Goal: Task Accomplishment & Management: Manage account settings

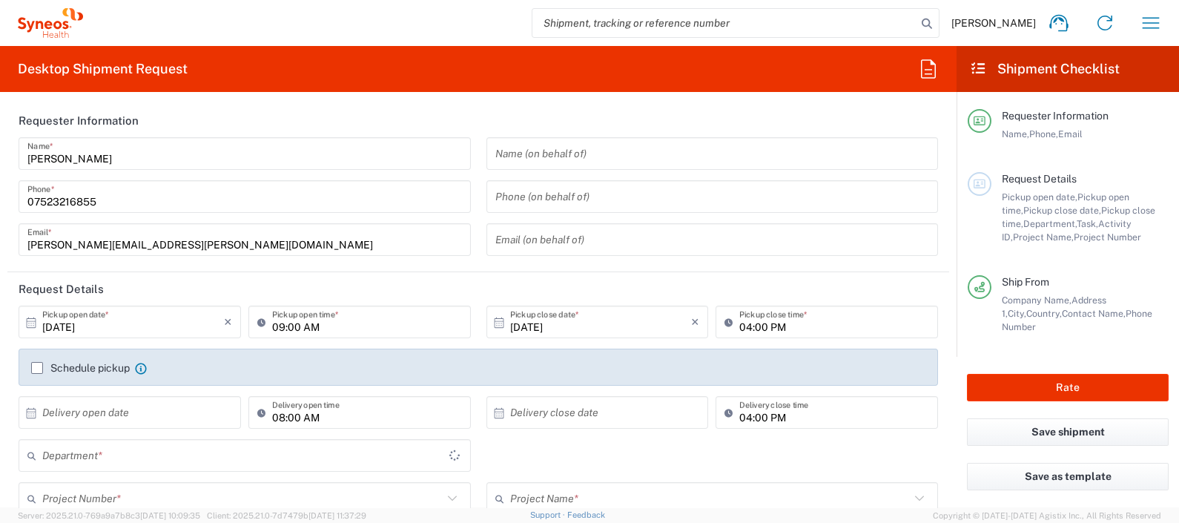
type input "England"
type input "[GEOGRAPHIC_DATA]"
type input "Syneos Health UK Limited"
type input "8350"
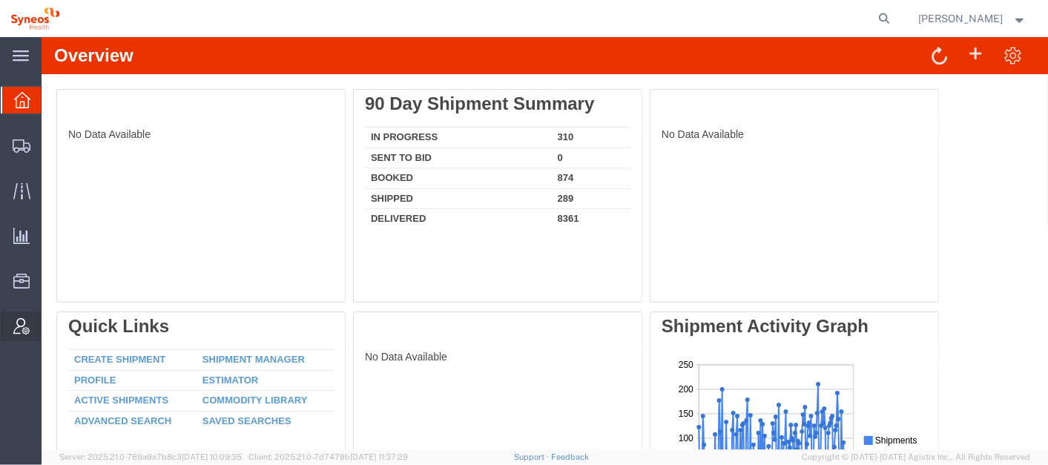
click at [51, 322] on span "Account Admin" at bounding box center [46, 326] width 10 height 30
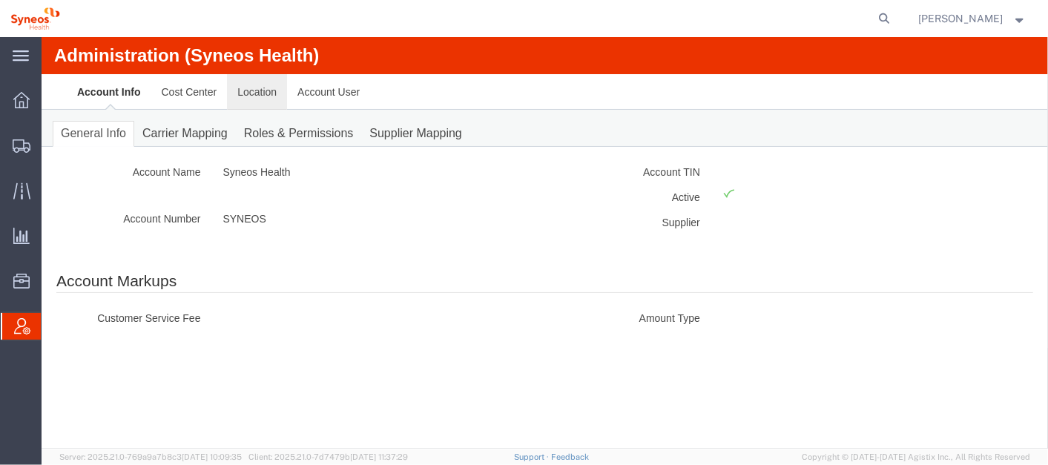
click at [251, 88] on link "Location" at bounding box center [256, 91] width 60 height 36
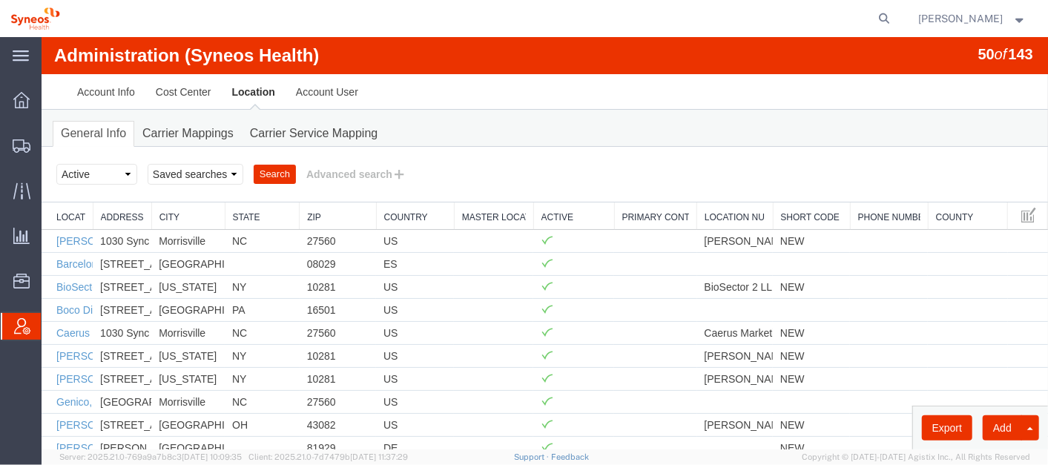
click at [405, 212] on link "Country" at bounding box center [414, 217] width 62 height 13
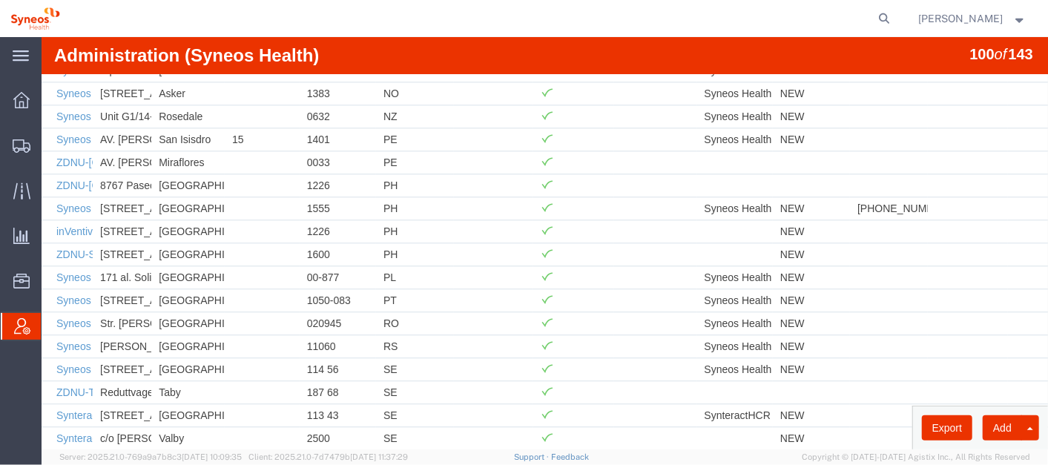
scroll to position [2016, 0]
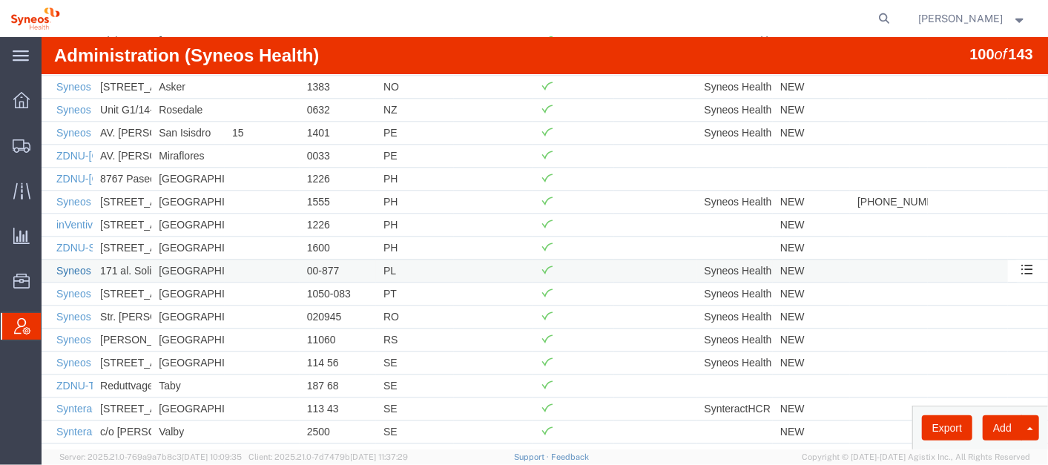
click at [69, 264] on link "Syneos Health Poland sp. z.o.o" at bounding box center [128, 270] width 145 height 12
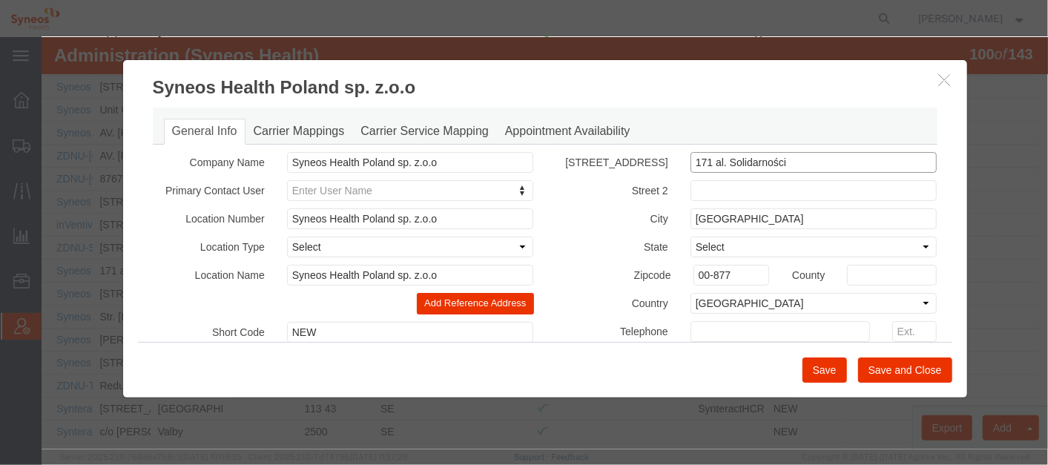
click at [742, 163] on input "171 al. Solidarności" at bounding box center [813, 161] width 247 height 21
click at [742, 220] on input "[GEOGRAPHIC_DATA]" at bounding box center [813, 218] width 247 height 21
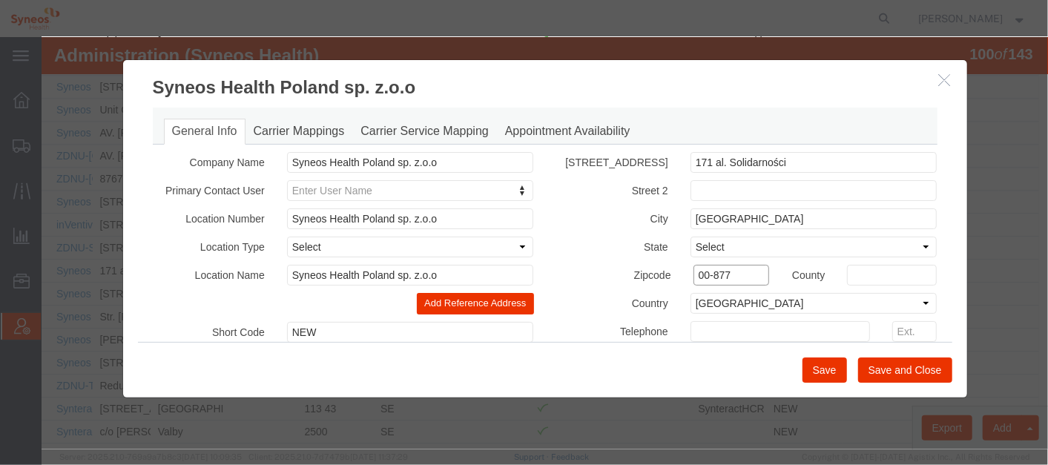
drag, startPoint x: 734, startPoint y: 272, endPoint x: 647, endPoint y: 281, distance: 87.9
click at [647, 281] on div "Zipcode 00-877" at bounding box center [661, 274] width 235 height 21
drag, startPoint x: 796, startPoint y: 161, endPoint x: 673, endPoint y: 151, distance: 122.7
click at [678, 151] on div "171 al. Solidarności" at bounding box center [812, 161] width 269 height 21
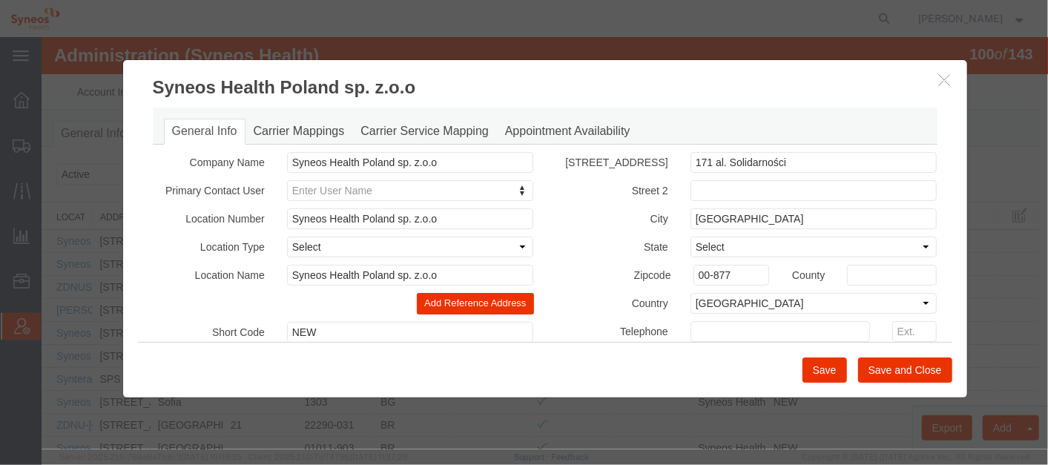
scroll to position [2016, 0]
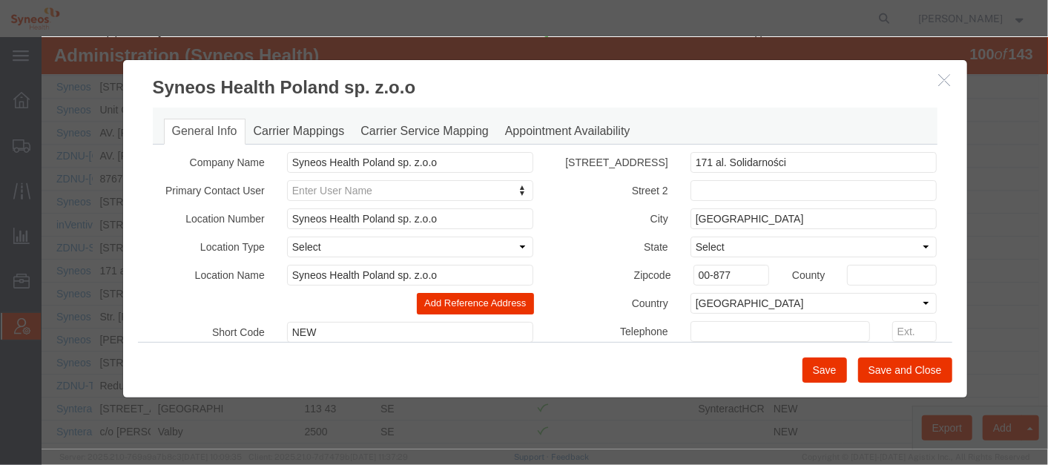
click at [938, 78] on icon "button" at bounding box center [944, 79] width 12 height 13
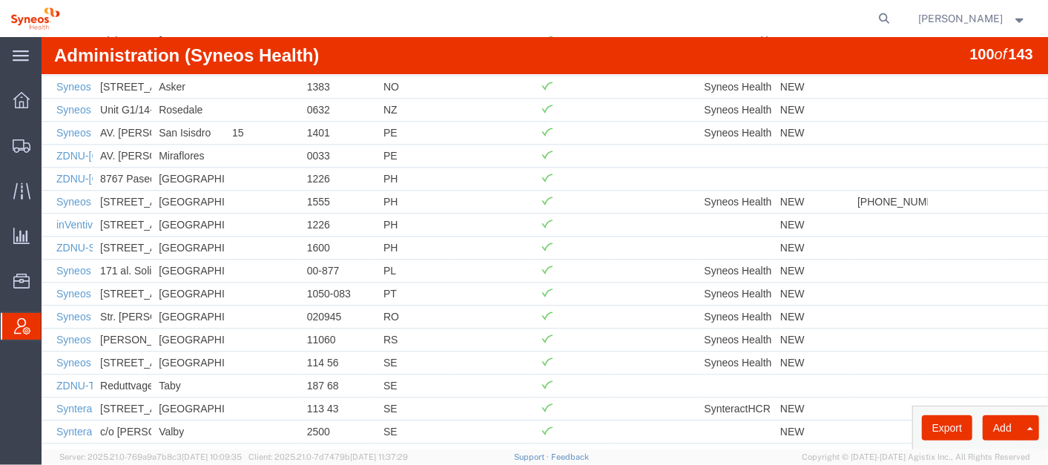
click at [12, 326] on div at bounding box center [22, 326] width 42 height 27
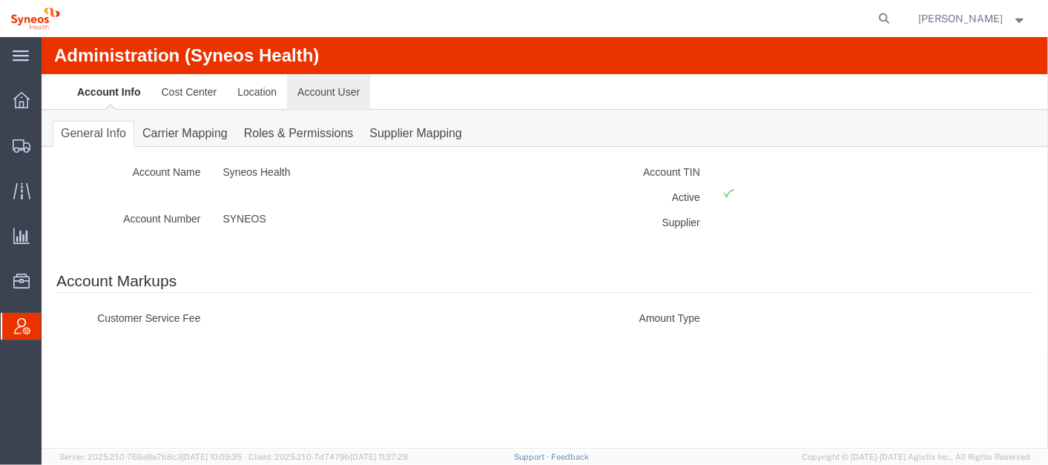
click at [313, 83] on link "Account User" at bounding box center [327, 91] width 83 height 36
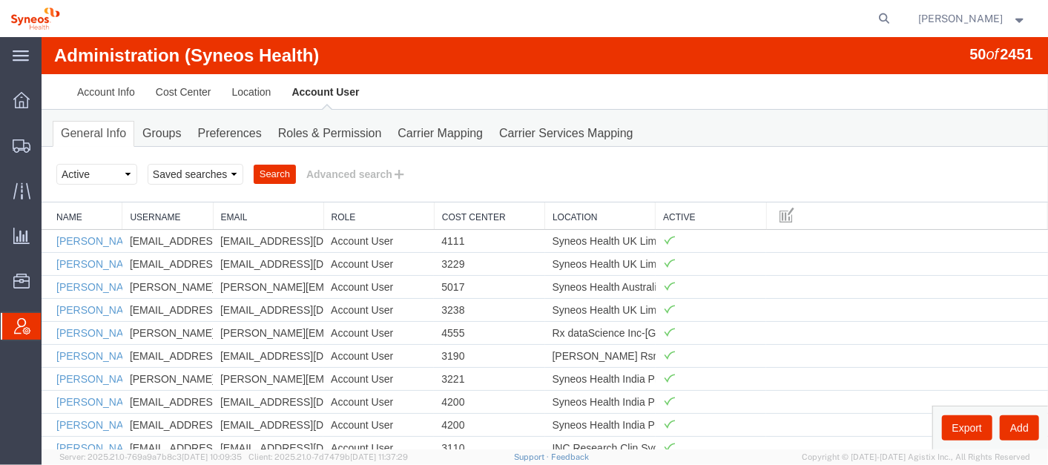
click at [566, 211] on link "Location" at bounding box center [599, 217] width 95 height 13
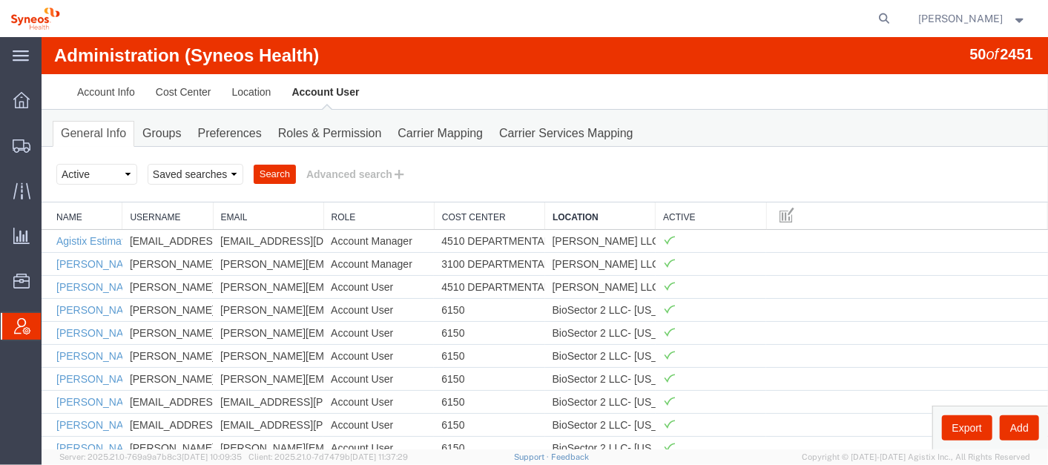
click at [566, 211] on link "Location" at bounding box center [599, 217] width 95 height 13
